Goal: Navigation & Orientation: Find specific page/section

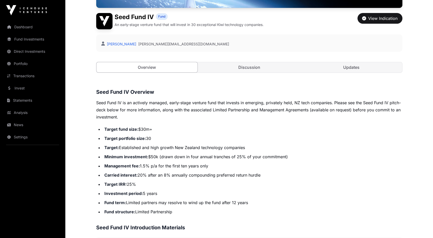
scroll to position [122, 0]
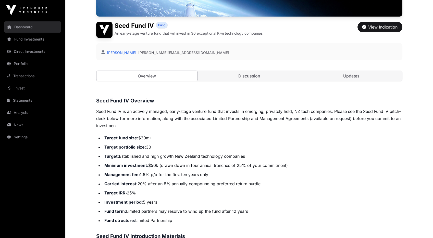
click at [20, 31] on link "Dashboard" at bounding box center [32, 26] width 57 height 11
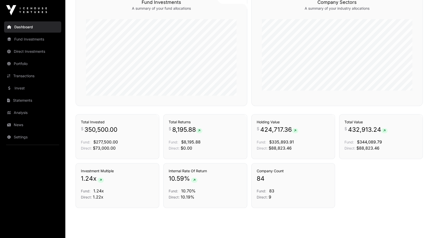
scroll to position [319, 0]
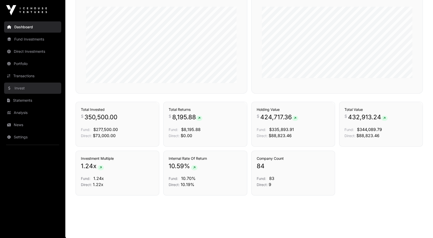
click at [20, 88] on link "Invest" at bounding box center [32, 88] width 57 height 11
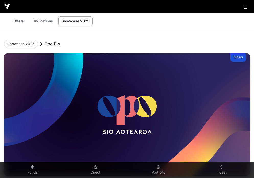
scroll to position [755, 0]
